Goal: Task Accomplishment & Management: Complete application form

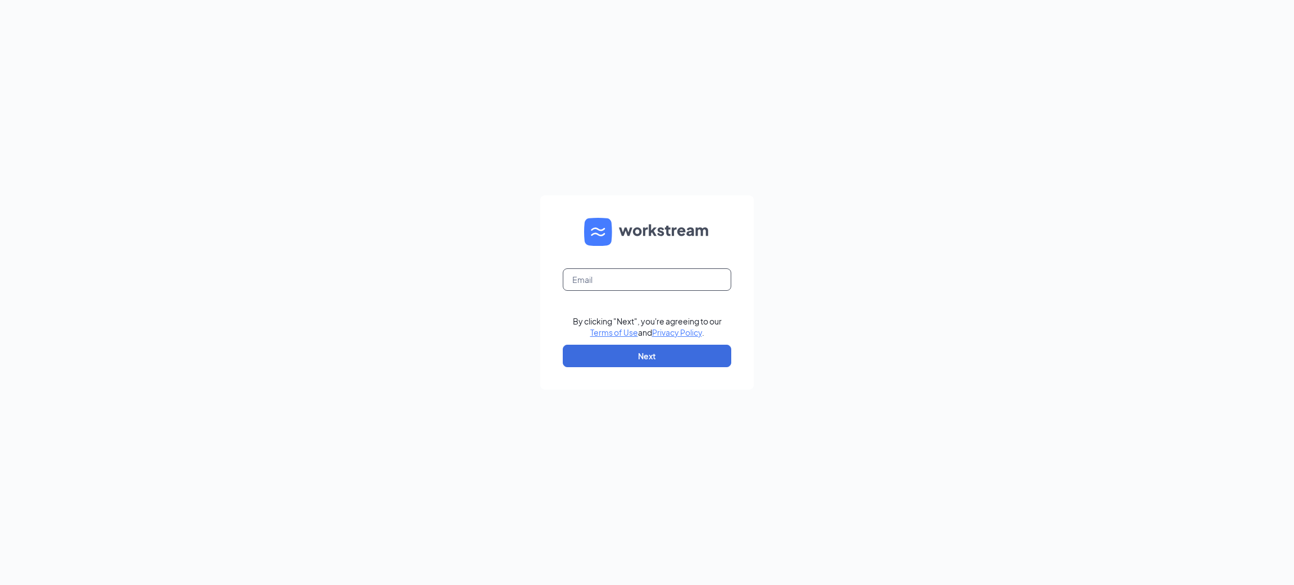
click at [674, 278] on input "text" at bounding box center [647, 280] width 169 height 22
type input "talent-triangle@arosacare.com"
click at [700, 362] on button "Next" at bounding box center [647, 356] width 169 height 22
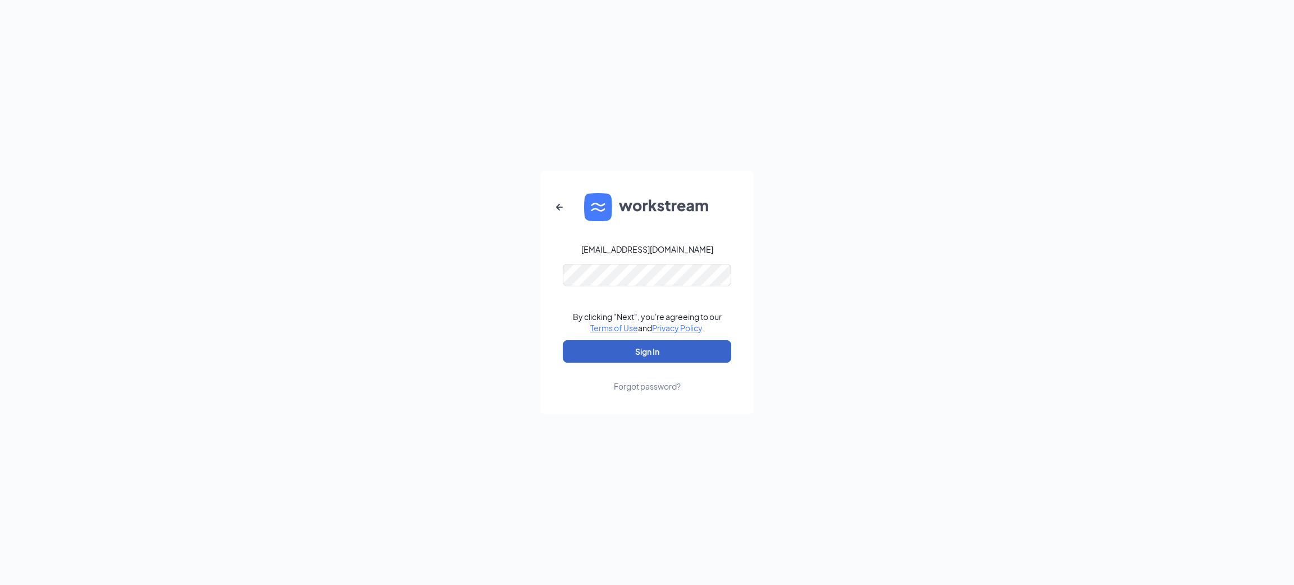
drag, startPoint x: 652, startPoint y: 349, endPoint x: 649, endPoint y: 358, distance: 10.0
click at [649, 358] on button "Sign In" at bounding box center [647, 351] width 169 height 22
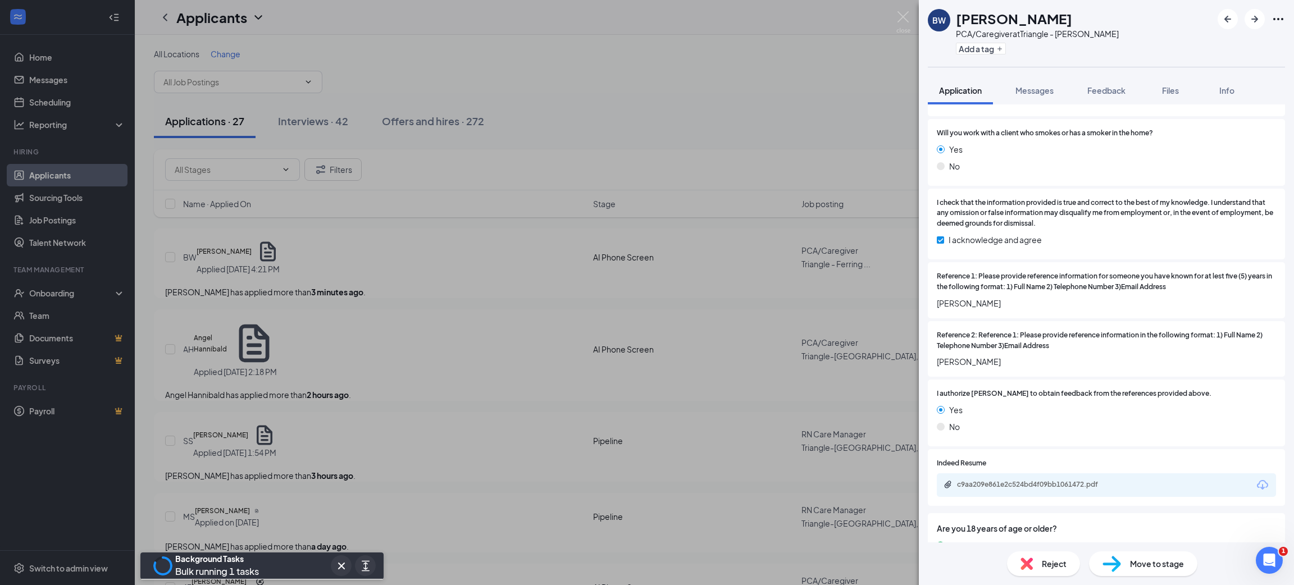
scroll to position [1302, 0]
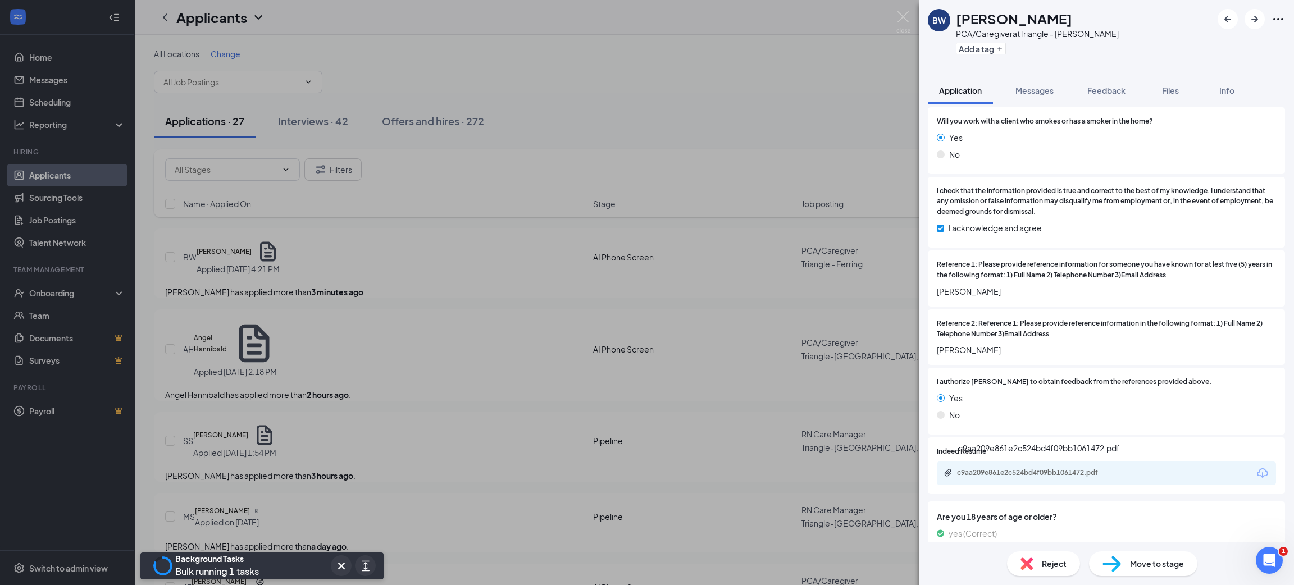
click at [1035, 472] on div "c9aa209e861e2c524bd4f09bb1061472.pdf" at bounding box center [1035, 473] width 157 height 9
